Goal: Find contact information: Find contact information

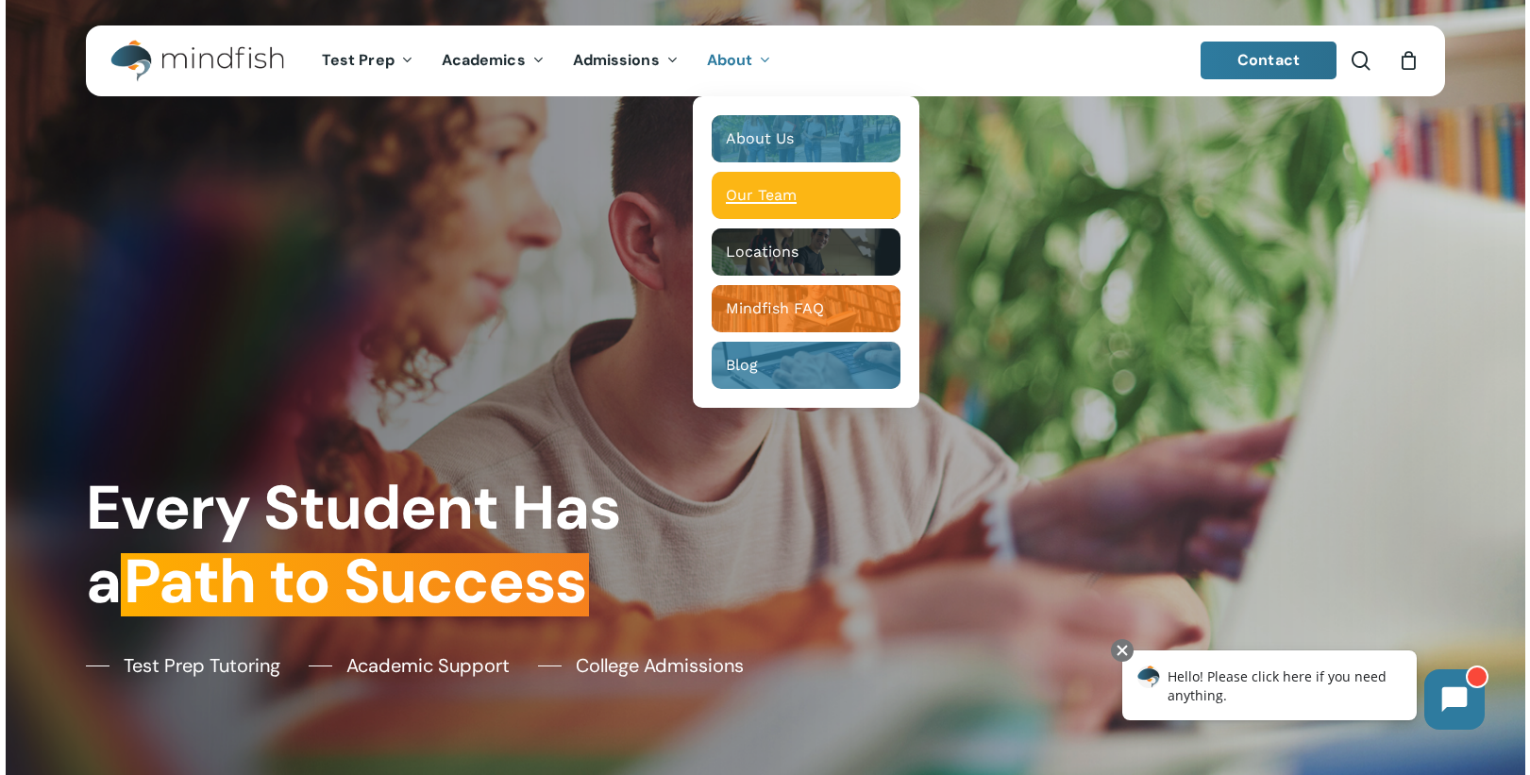
click at [766, 188] on span "Our Team" at bounding box center [761, 195] width 71 height 18
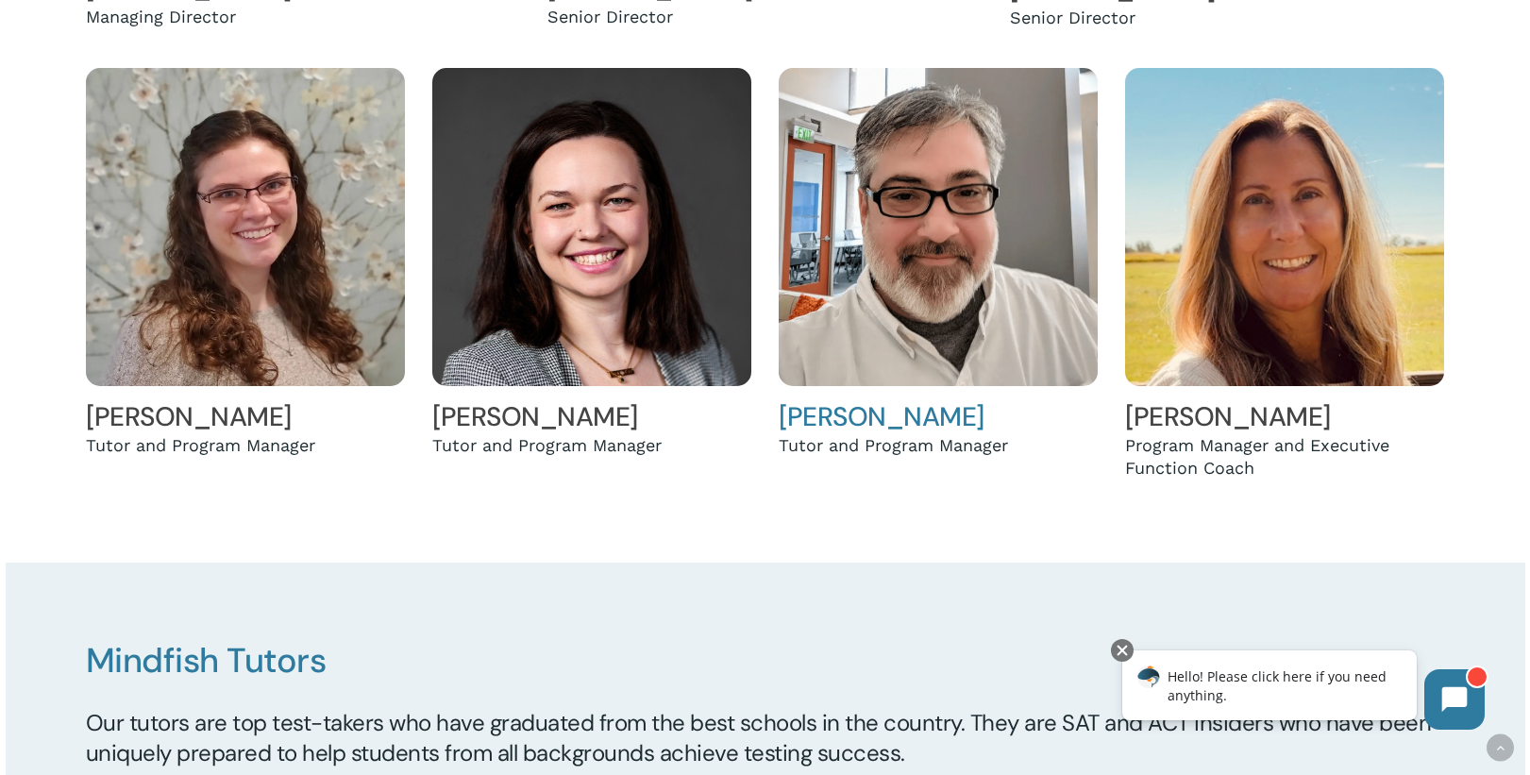
scroll to position [1038, 0]
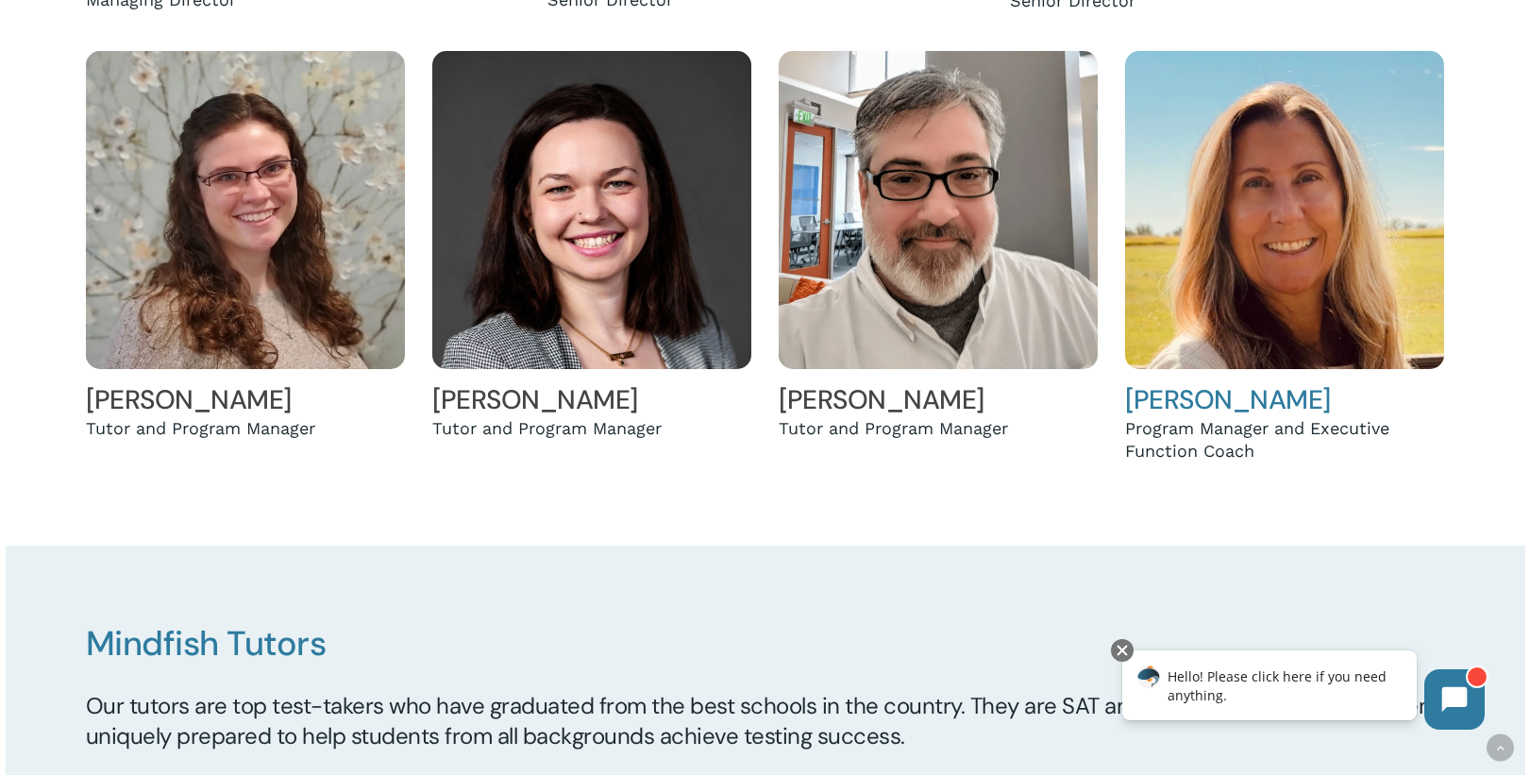
click at [1231, 401] on link "[PERSON_NAME]" at bounding box center [1228, 399] width 206 height 35
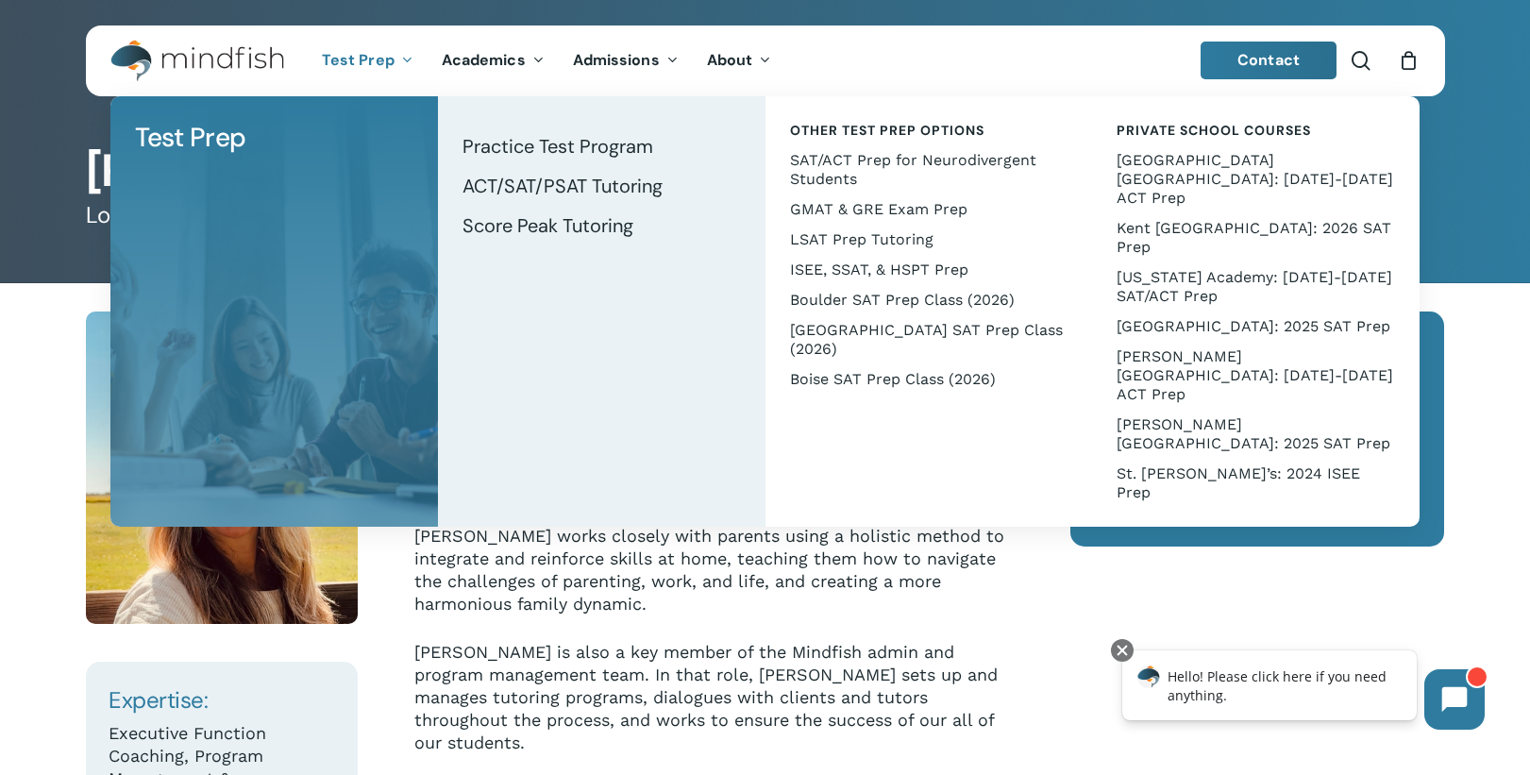
click at [66, 127] on div "[PERSON_NAME] Location: [GEOGRAPHIC_DATA], Online" at bounding box center [765, 141] width 1510 height 283
